Goal: Transaction & Acquisition: Purchase product/service

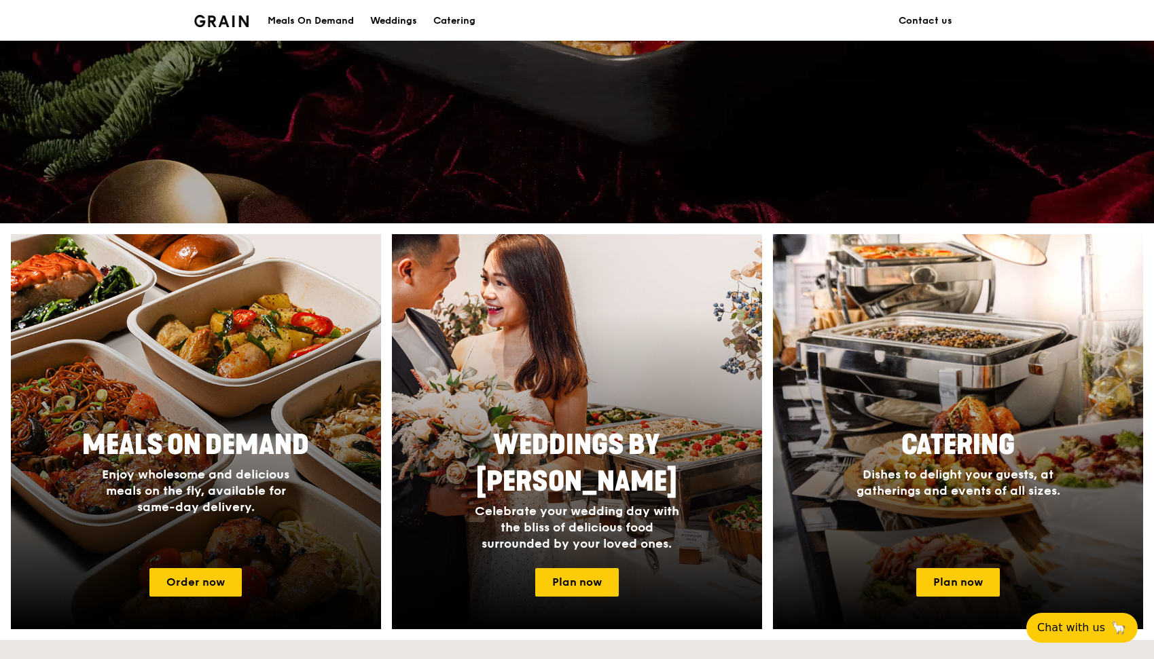
scroll to position [383, 0]
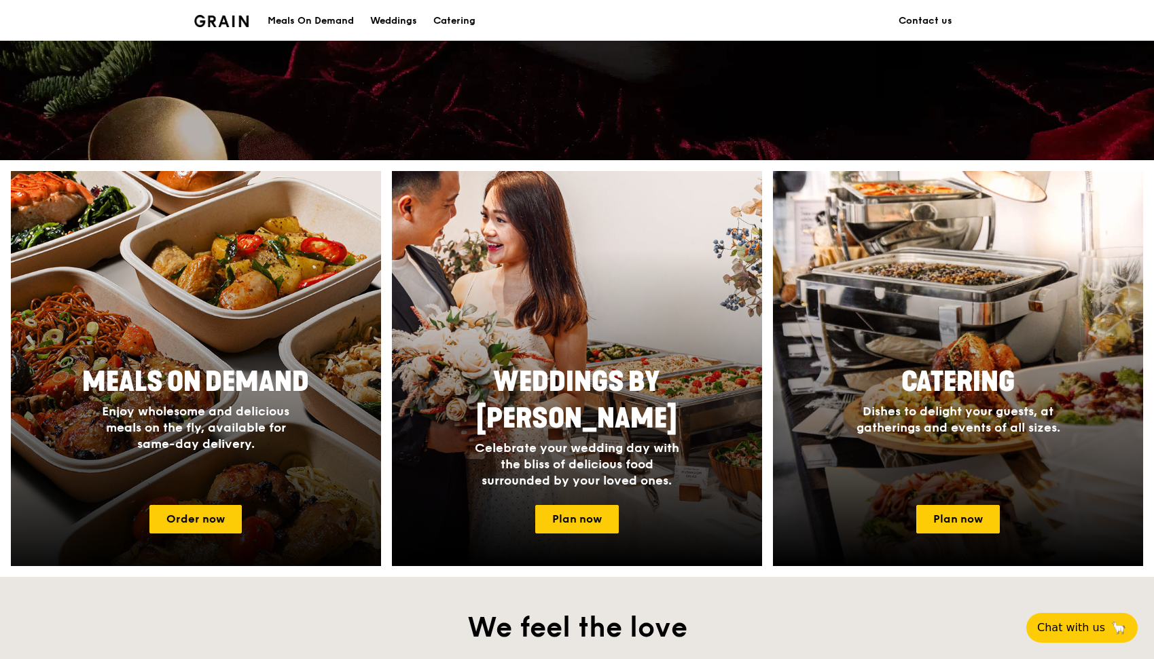
click at [297, 431] on h4 "Enjoy wholesome and delicious meals on the fly, available for same-day delivery." at bounding box center [195, 427] width 217 height 49
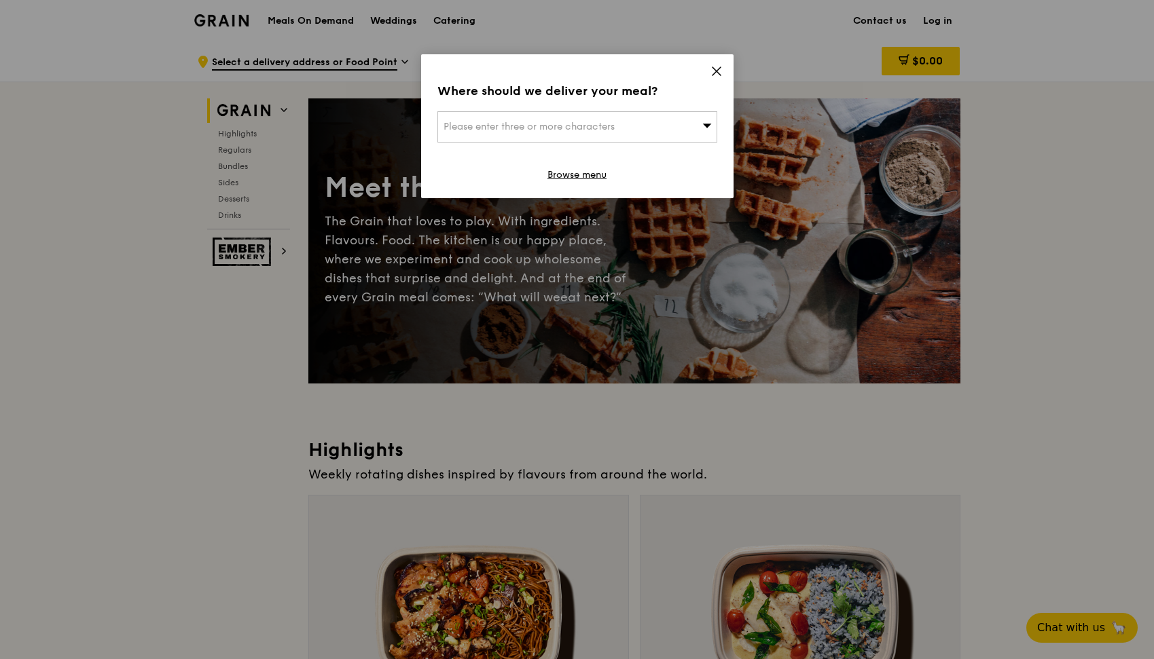
click at [714, 69] on icon at bounding box center [716, 71] width 8 height 8
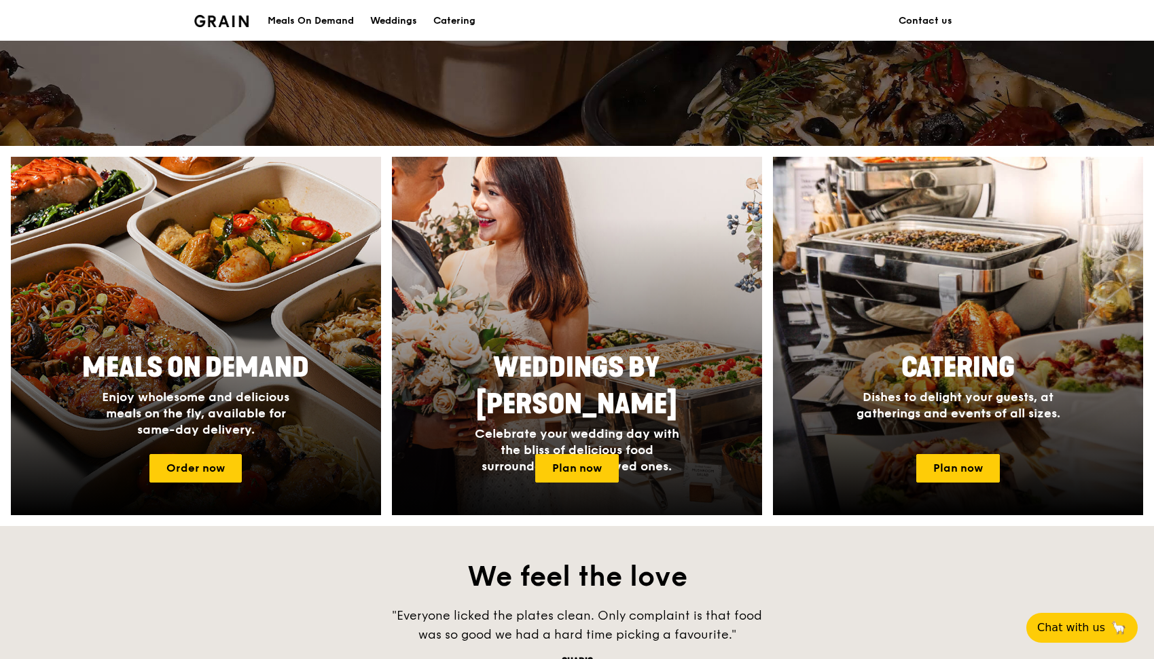
scroll to position [73, 0]
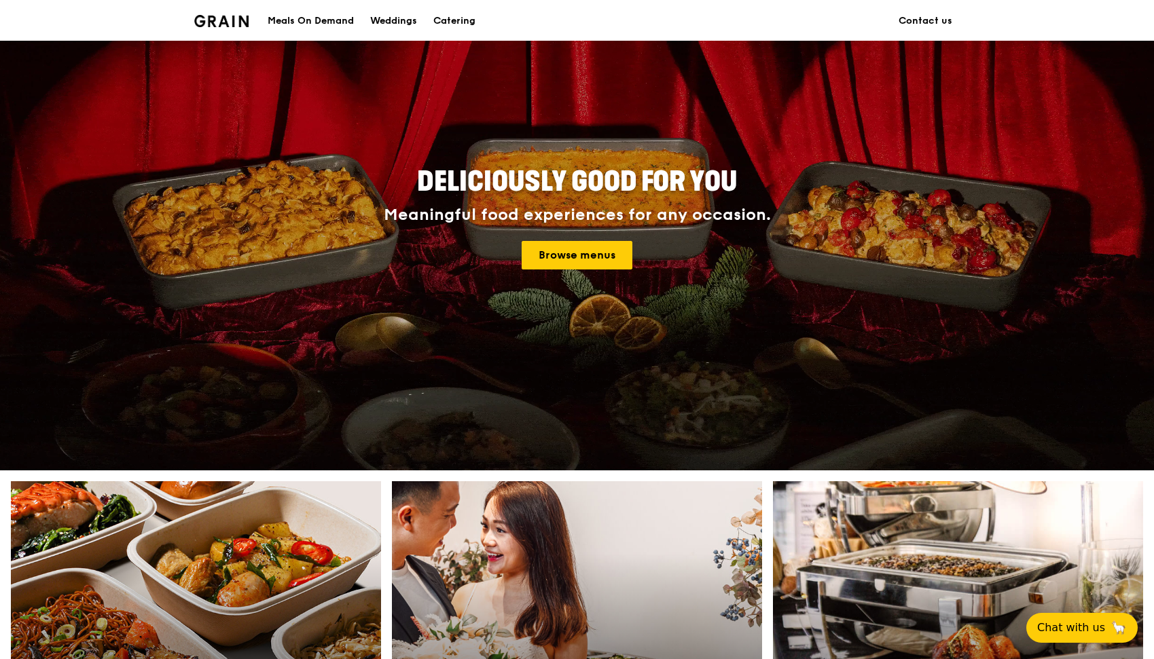
click at [307, 24] on div "Meals On Demand" at bounding box center [311, 21] width 86 height 41
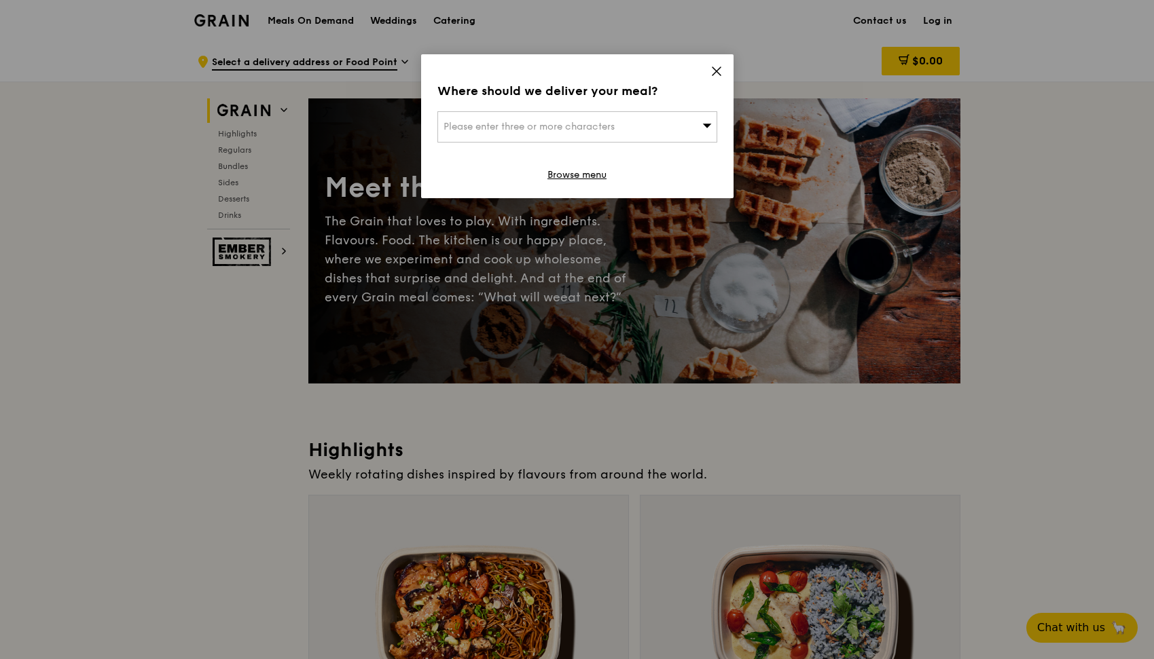
click at [718, 72] on icon at bounding box center [716, 71] width 12 height 12
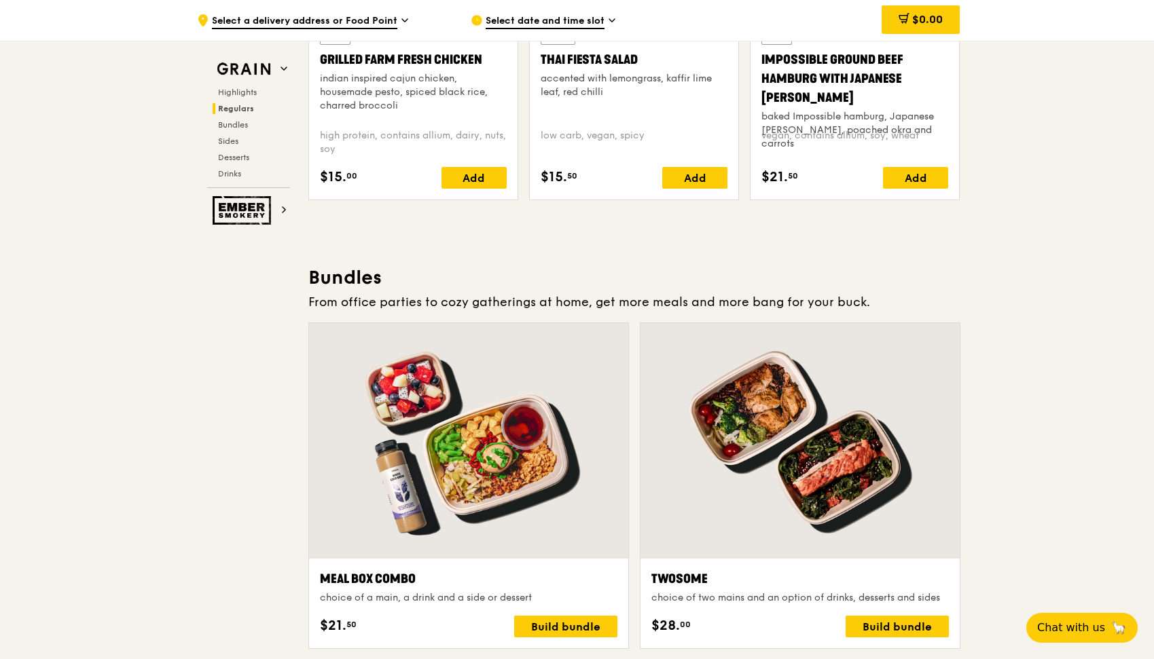
scroll to position [1759, 0]
